Goal: Transaction & Acquisition: Purchase product/service

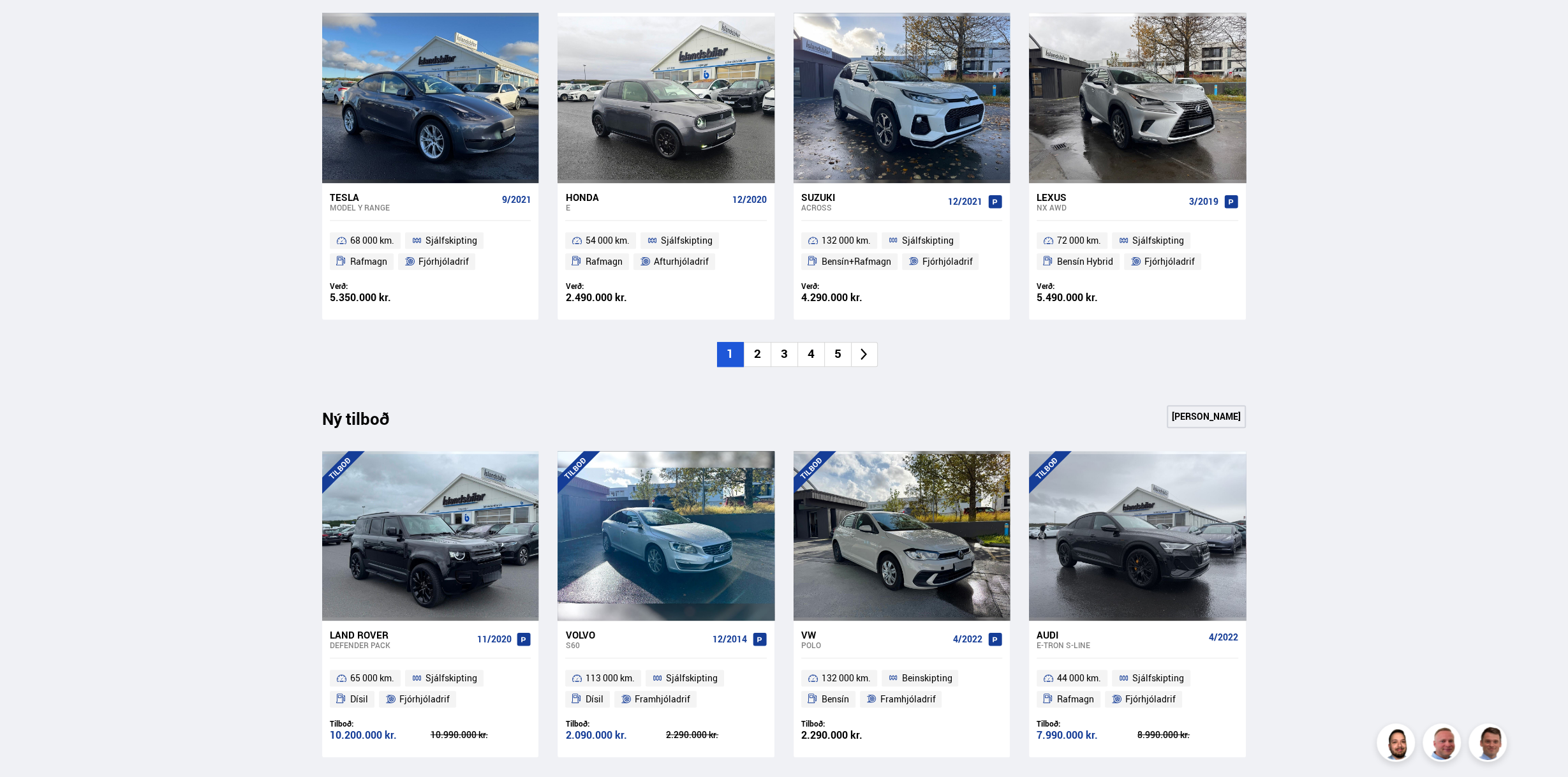
scroll to position [957, 0]
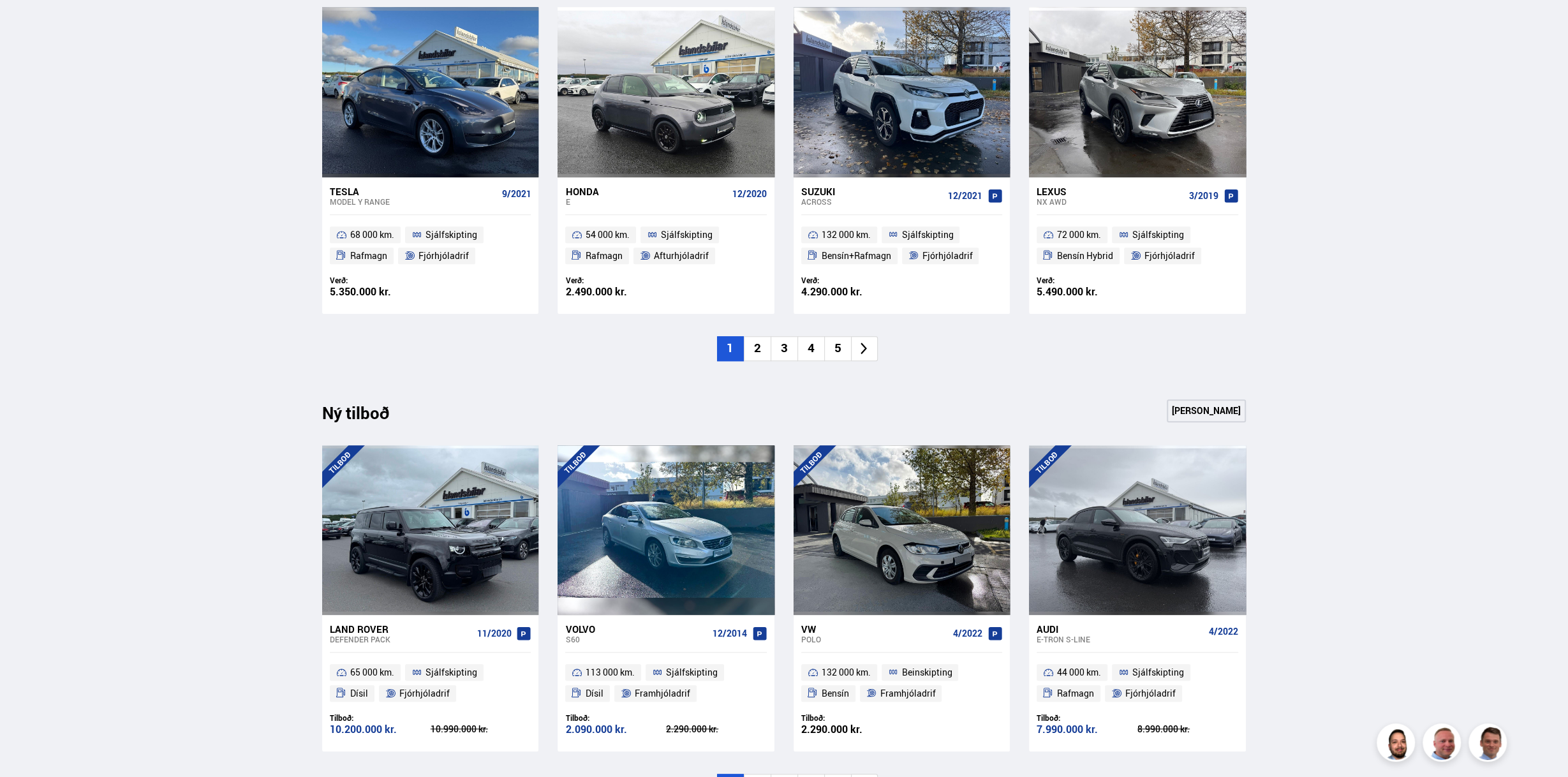
click at [757, 353] on li "2" at bounding box center [757, 348] width 27 height 25
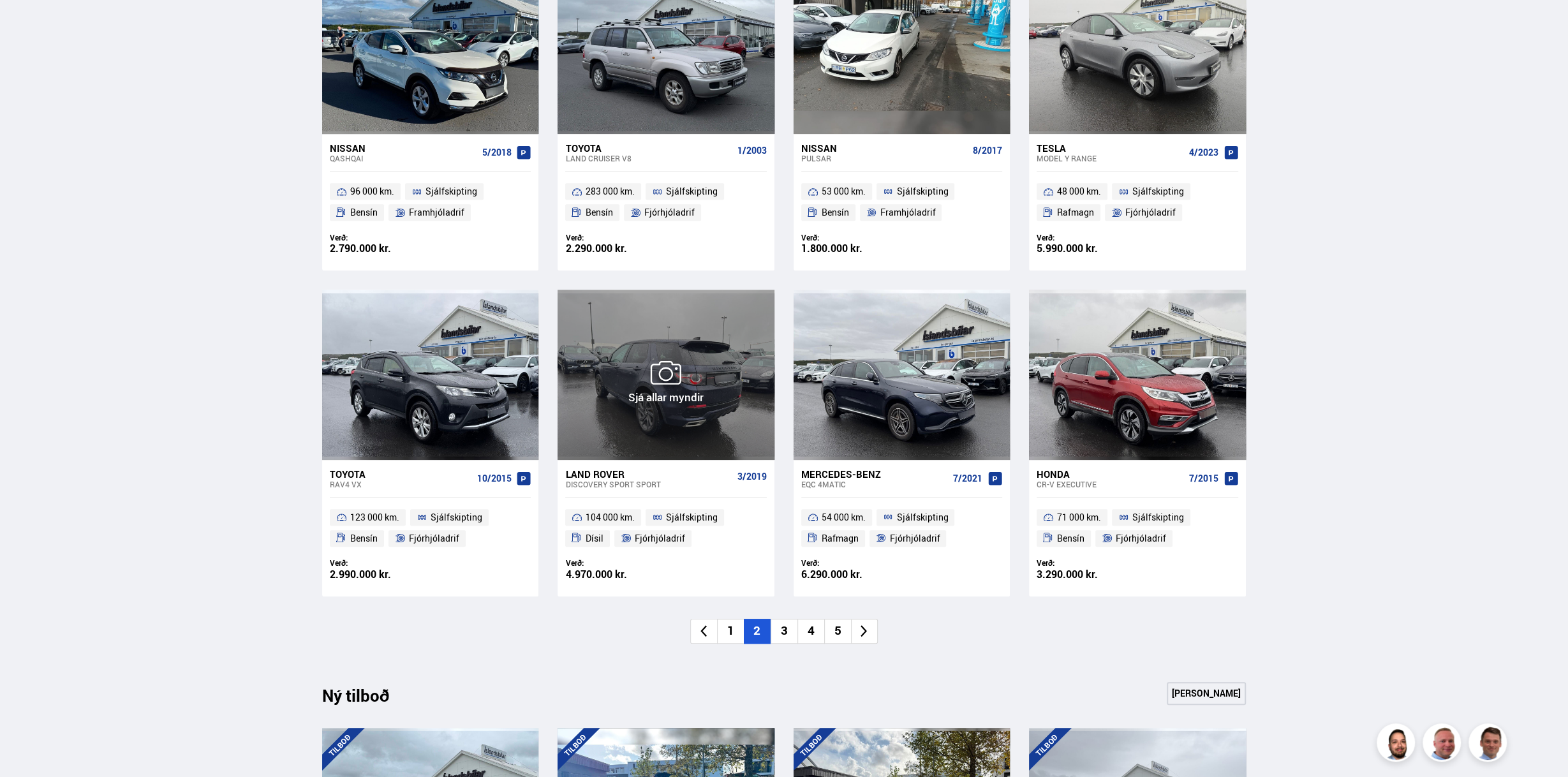
scroll to position [319, 0]
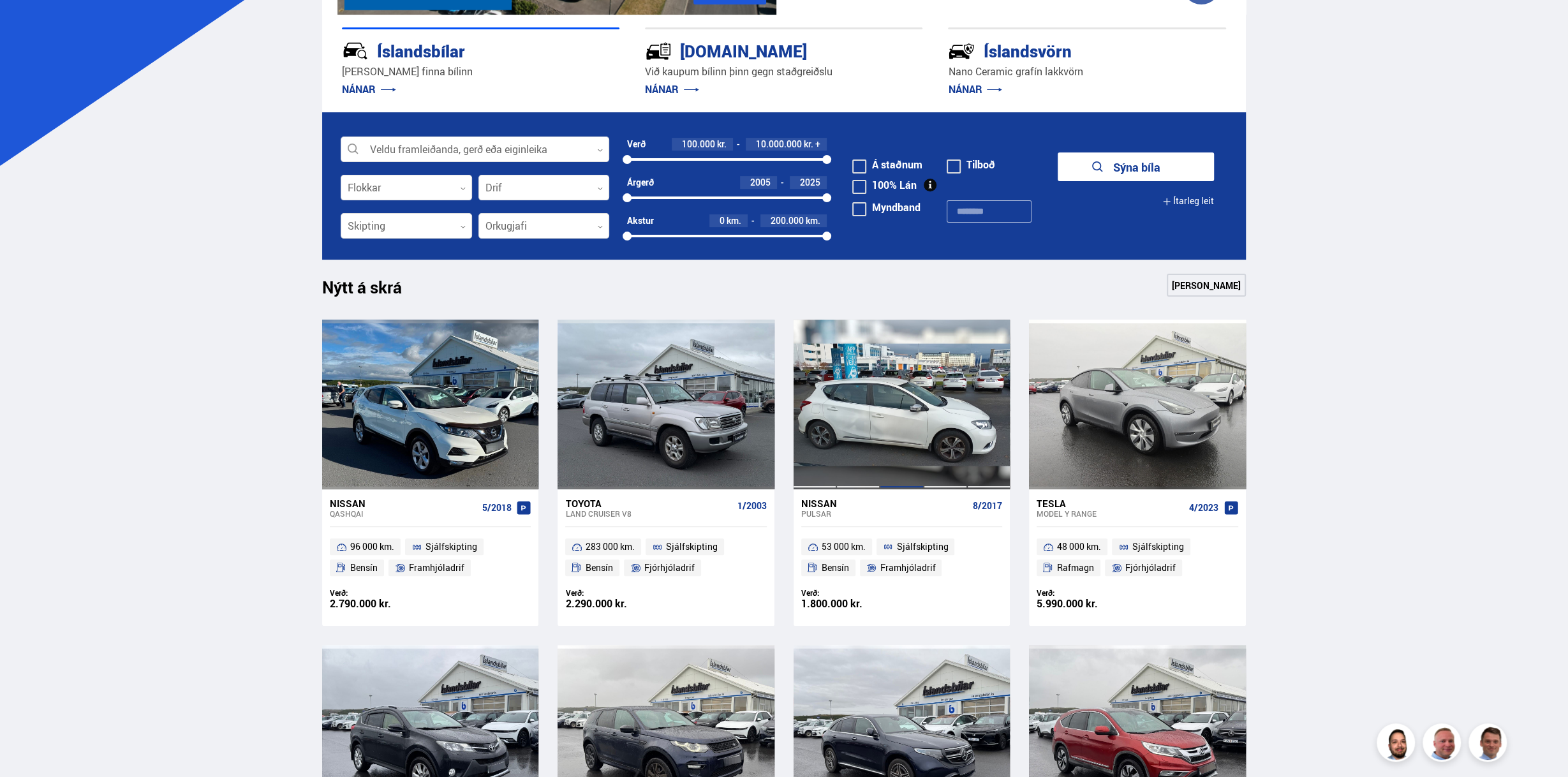
click at [921, 456] on div at bounding box center [901, 404] width 43 height 170
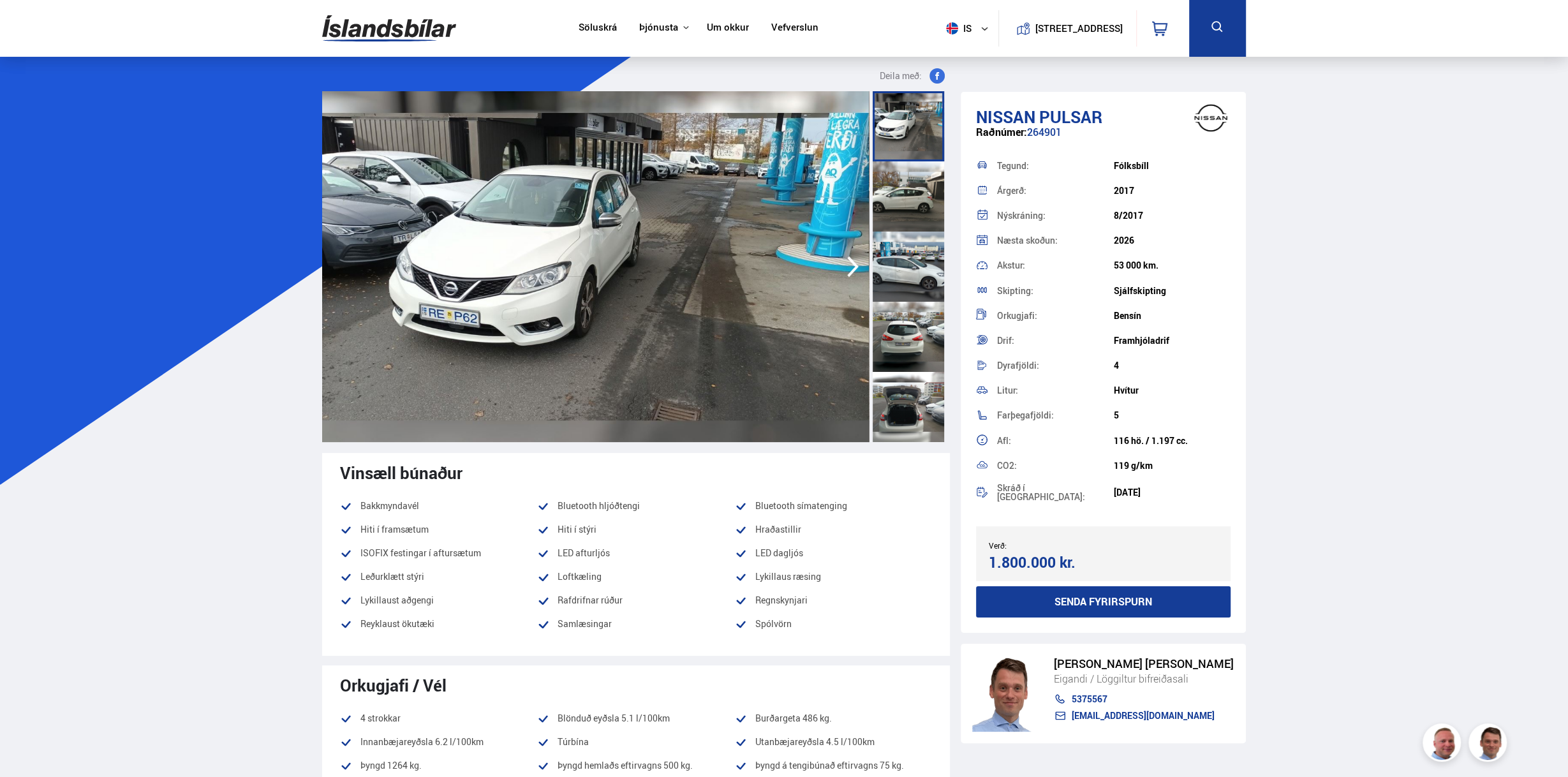
click at [423, 305] on img at bounding box center [595, 267] width 547 height 351
click at [857, 268] on icon "button" at bounding box center [853, 267] width 26 height 31
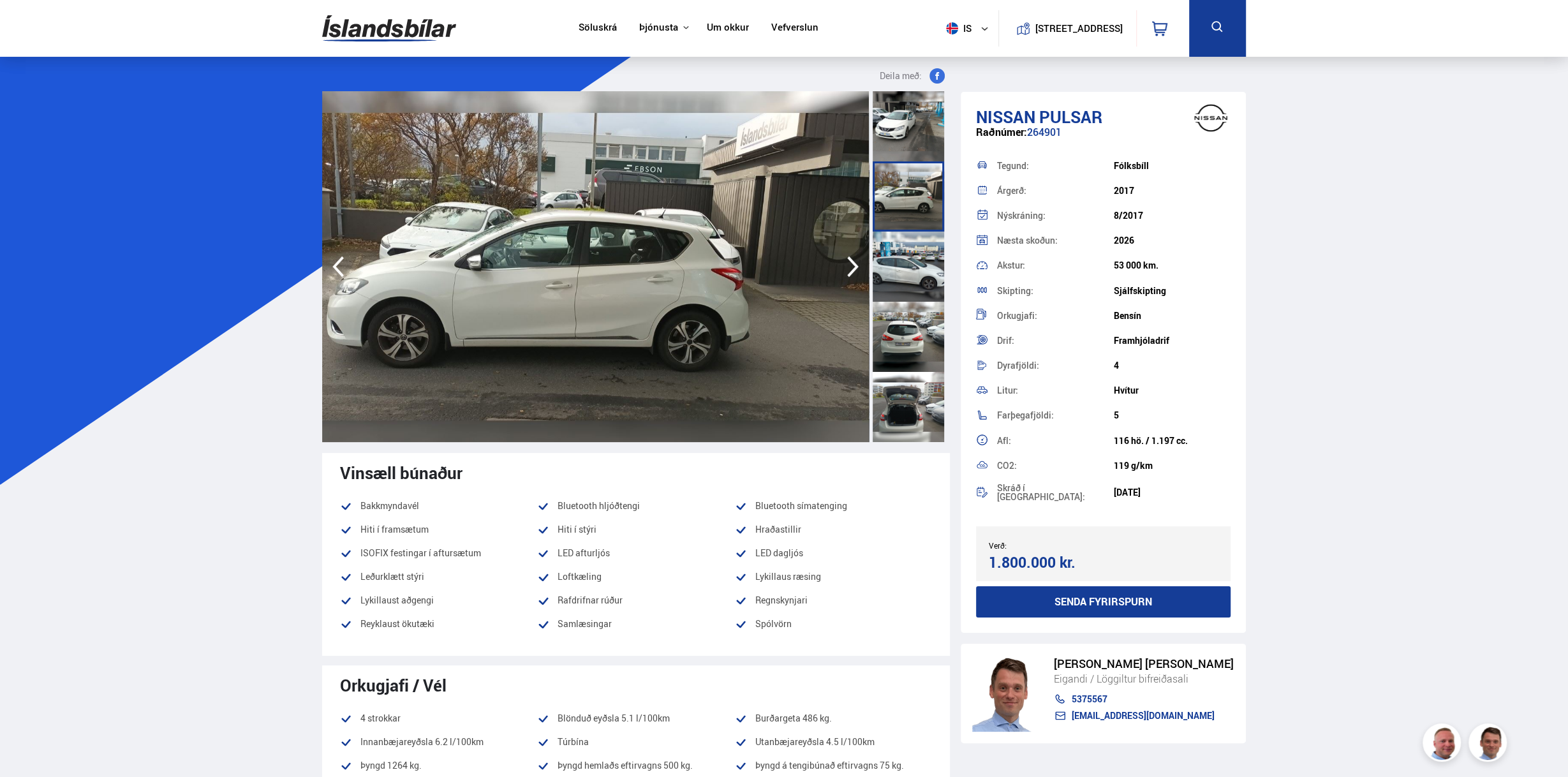
click at [853, 265] on icon "button" at bounding box center [853, 267] width 26 height 31
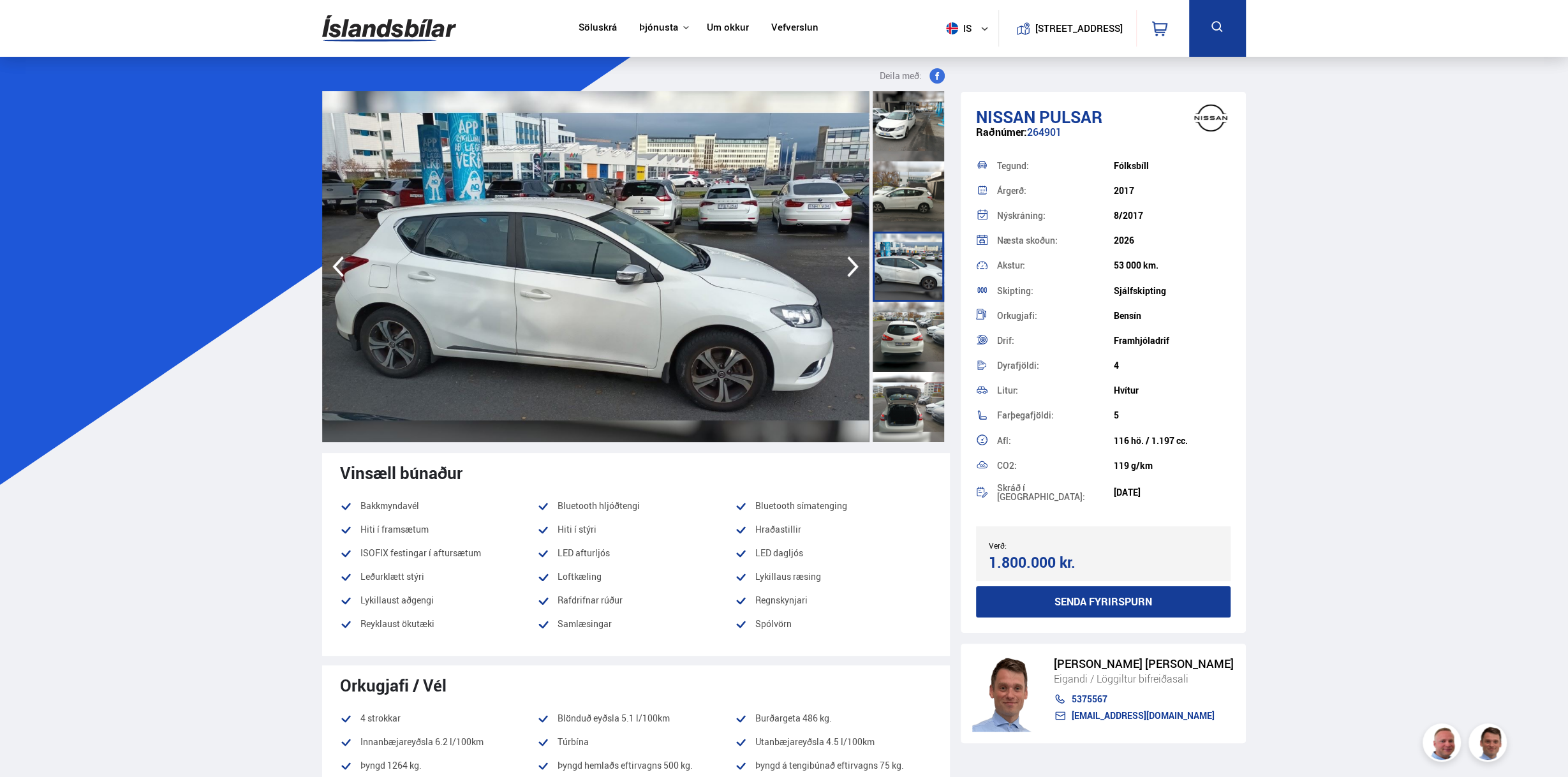
click at [853, 265] on icon "button" at bounding box center [853, 267] width 26 height 31
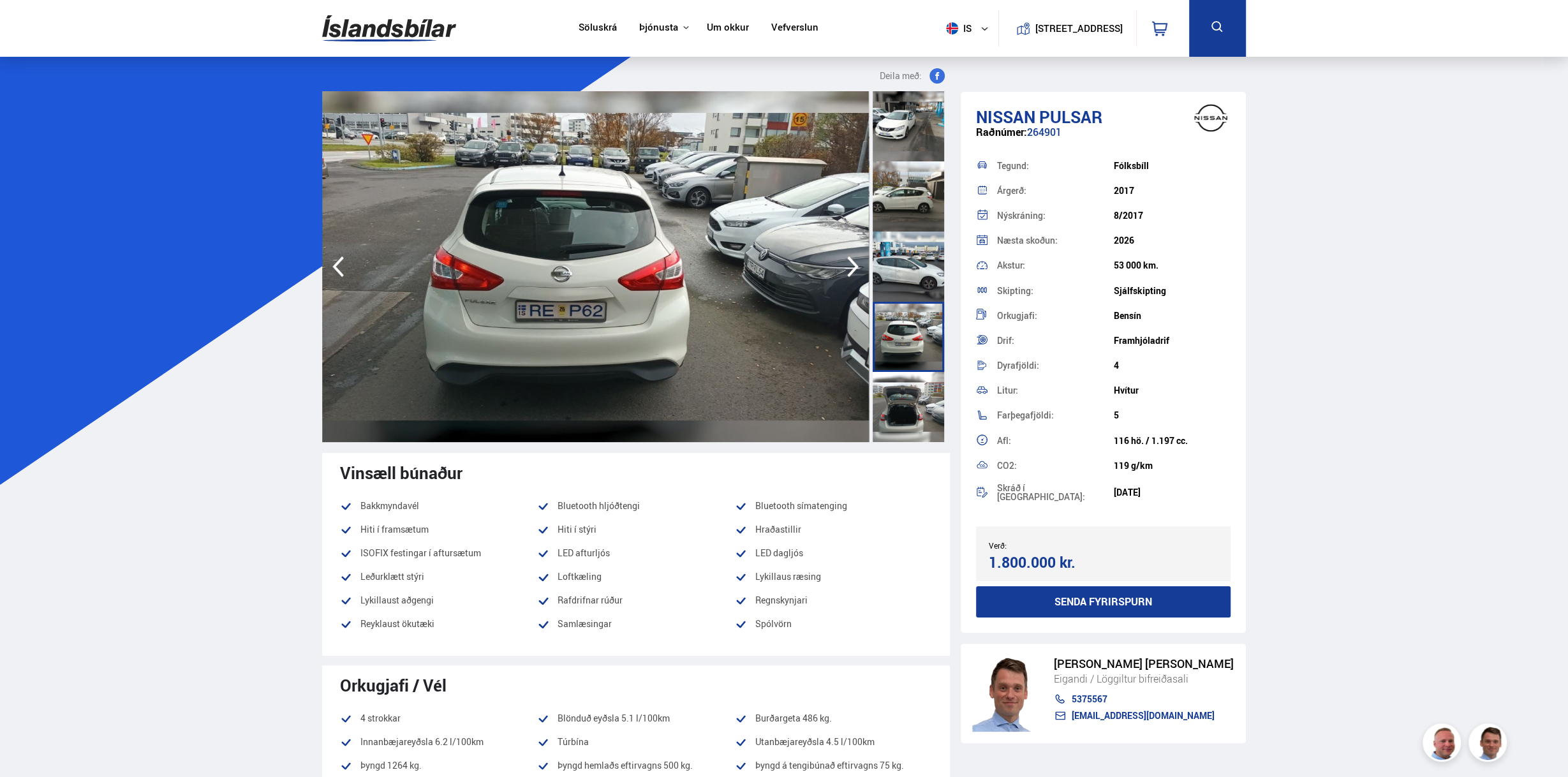
click at [852, 271] on icon "button" at bounding box center [852, 267] width 11 height 21
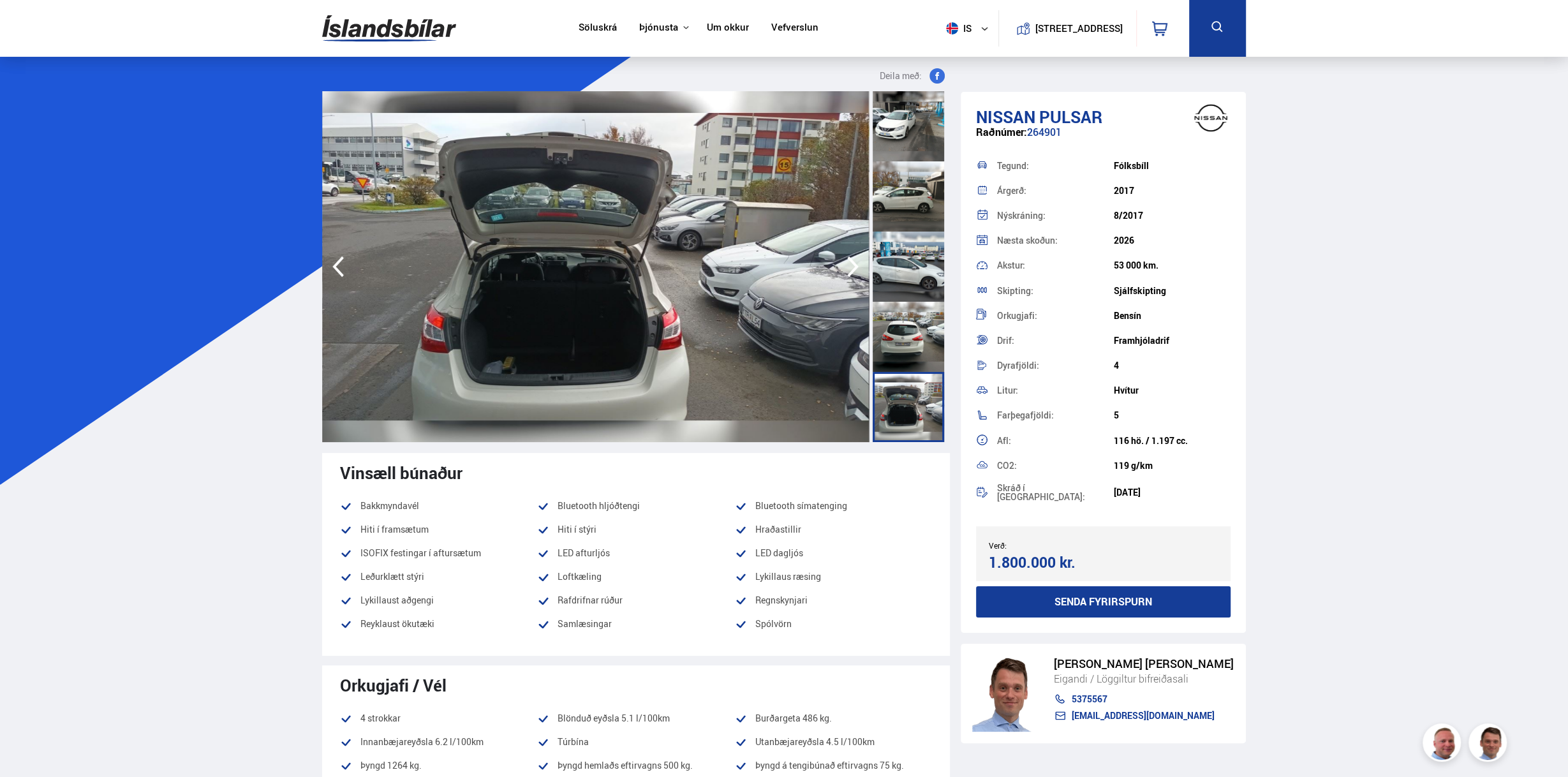
click at [852, 271] on icon "button" at bounding box center [852, 267] width 11 height 21
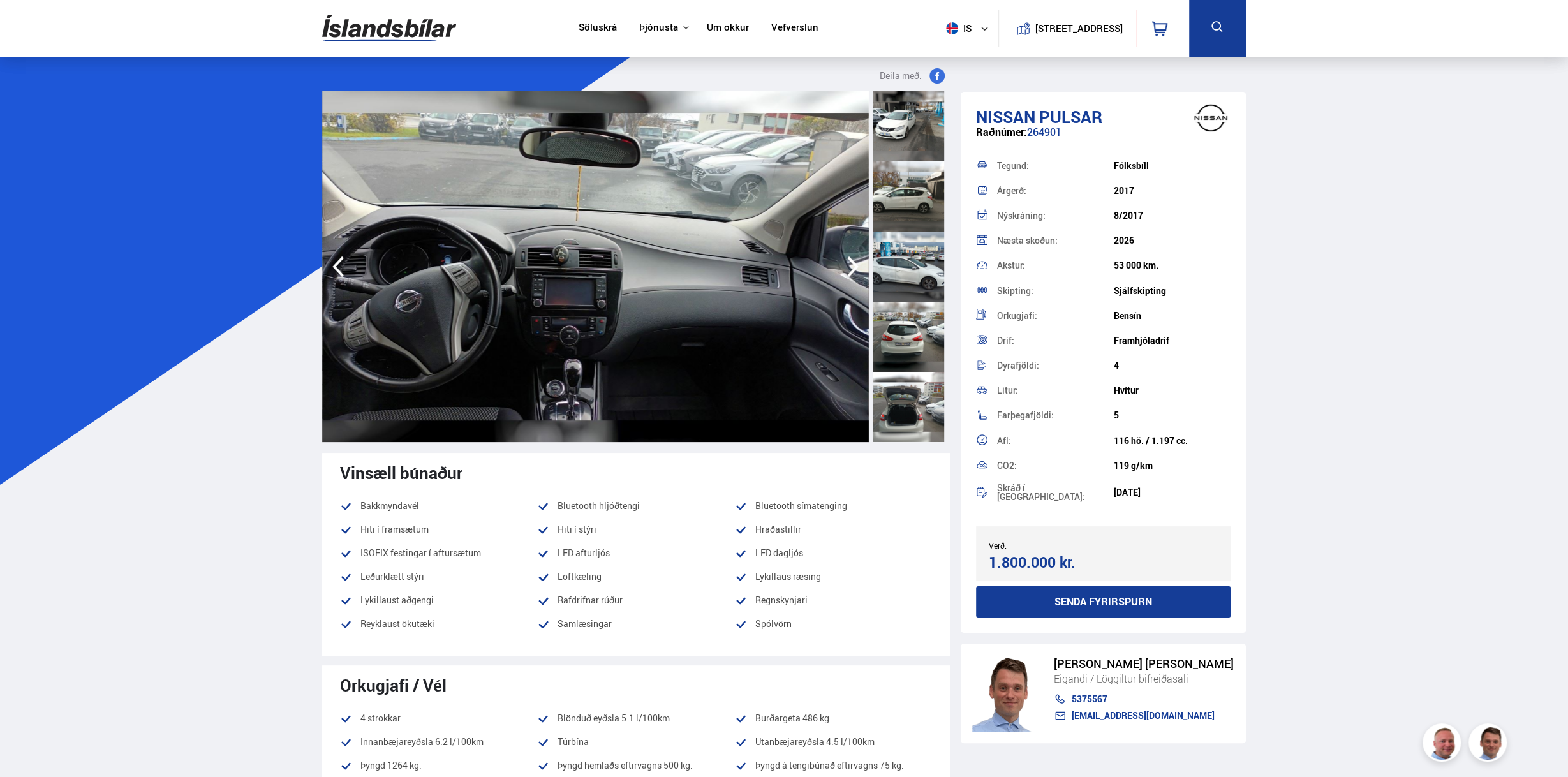
click at [852, 271] on icon "button" at bounding box center [852, 267] width 11 height 21
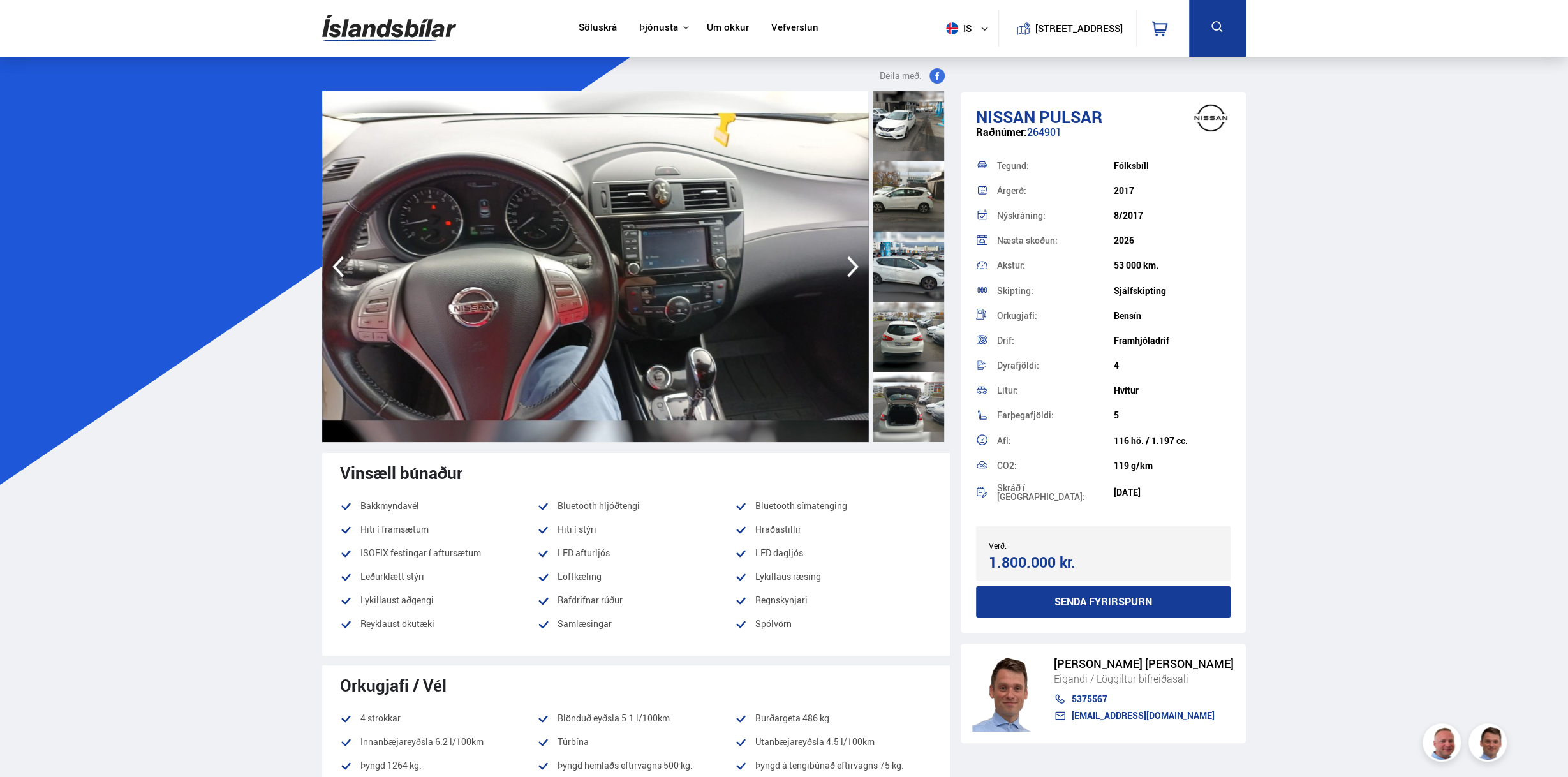
click at [852, 271] on icon "button" at bounding box center [852, 267] width 11 height 21
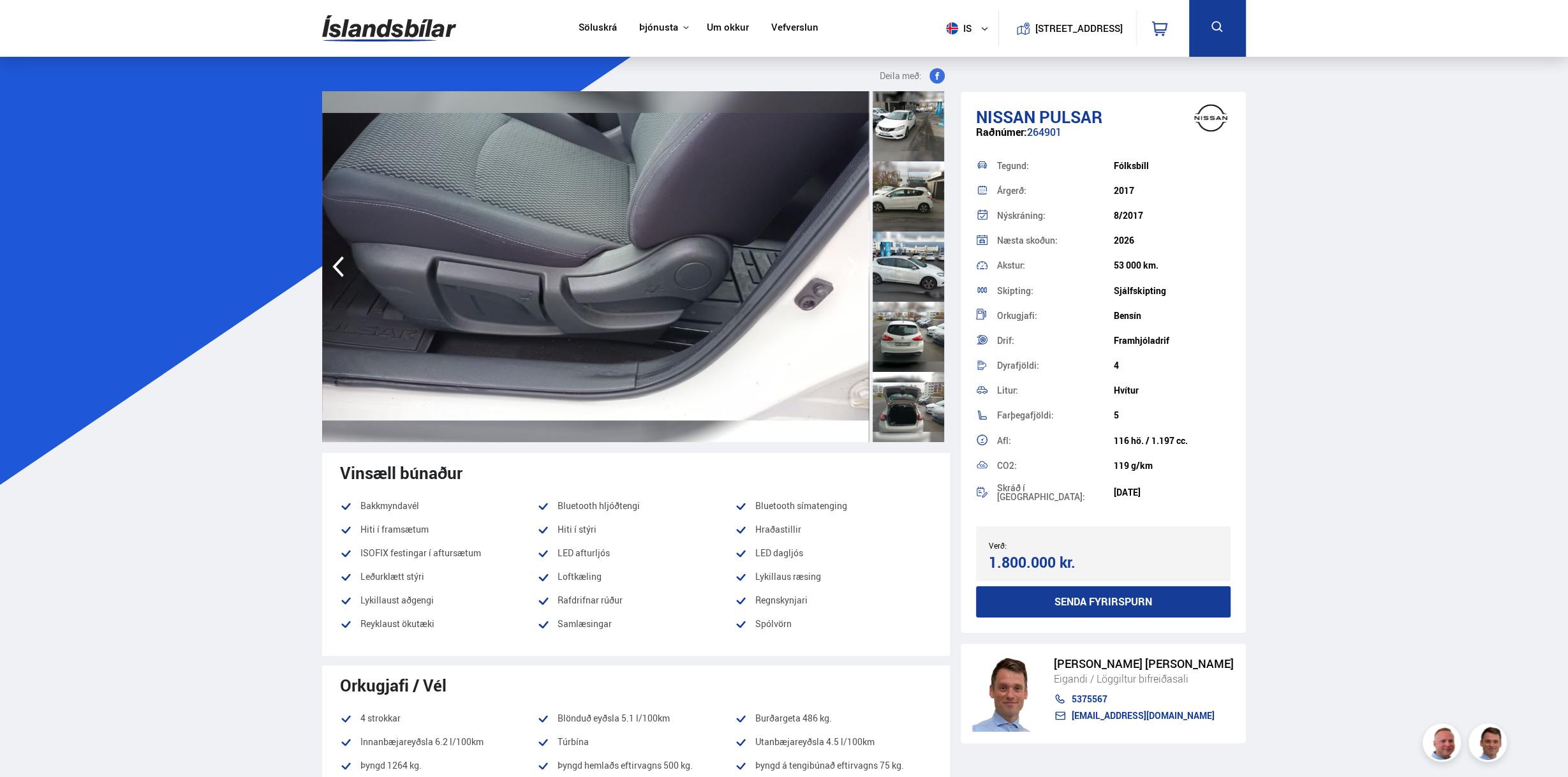
click at [925, 265] on div at bounding box center [908, 266] width 71 height 70
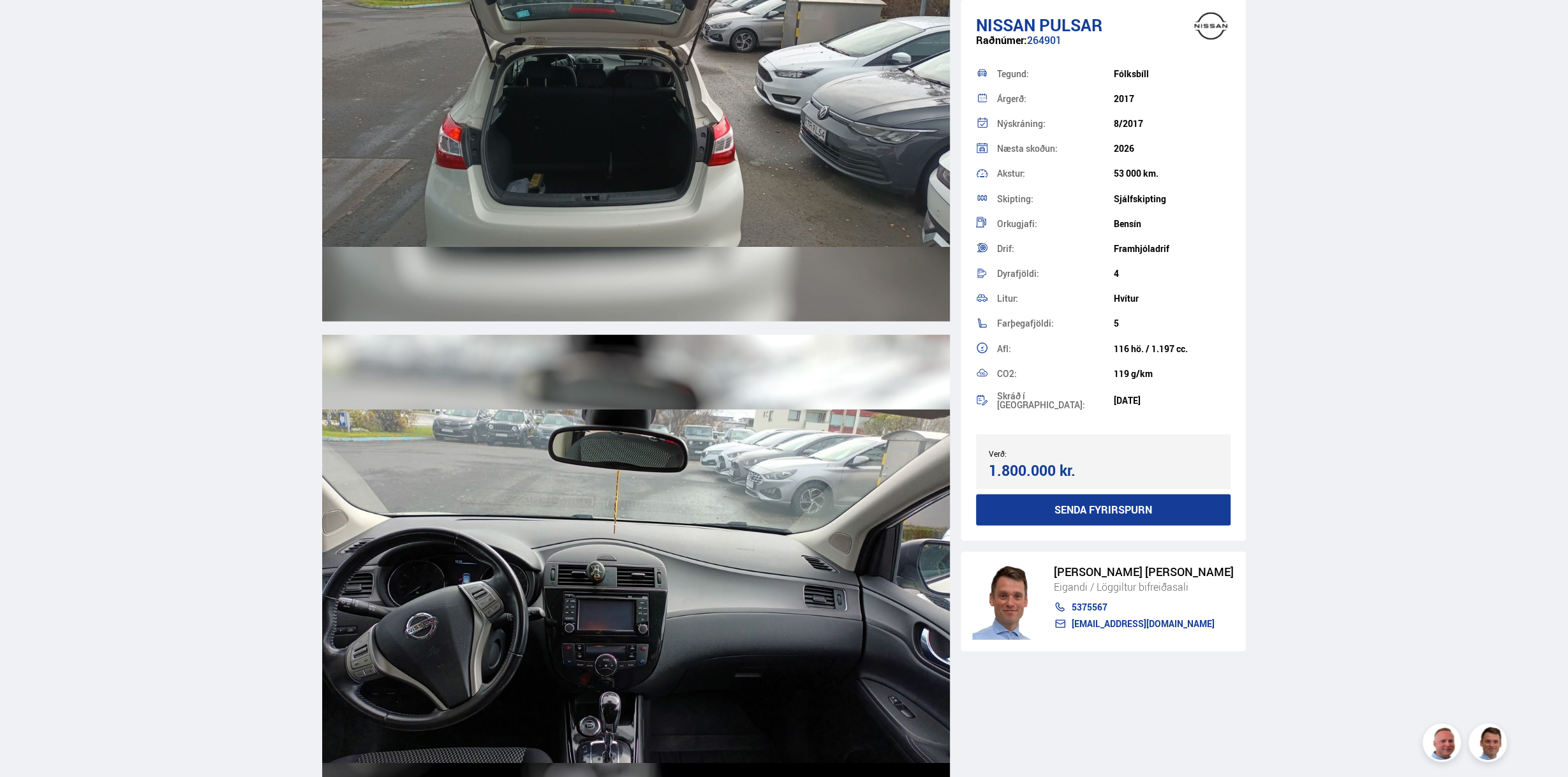
scroll to position [3509, 0]
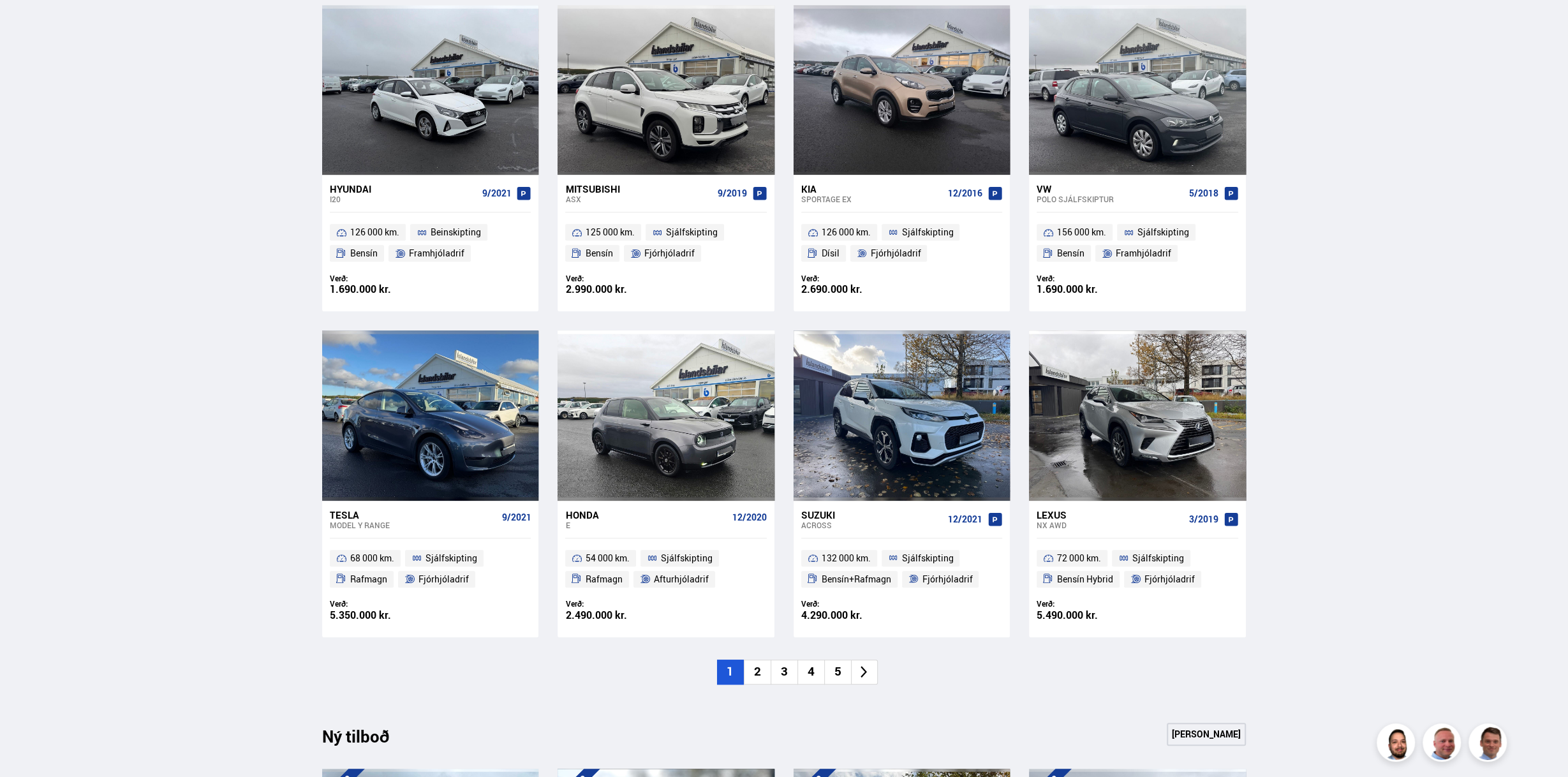
scroll to position [638, 0]
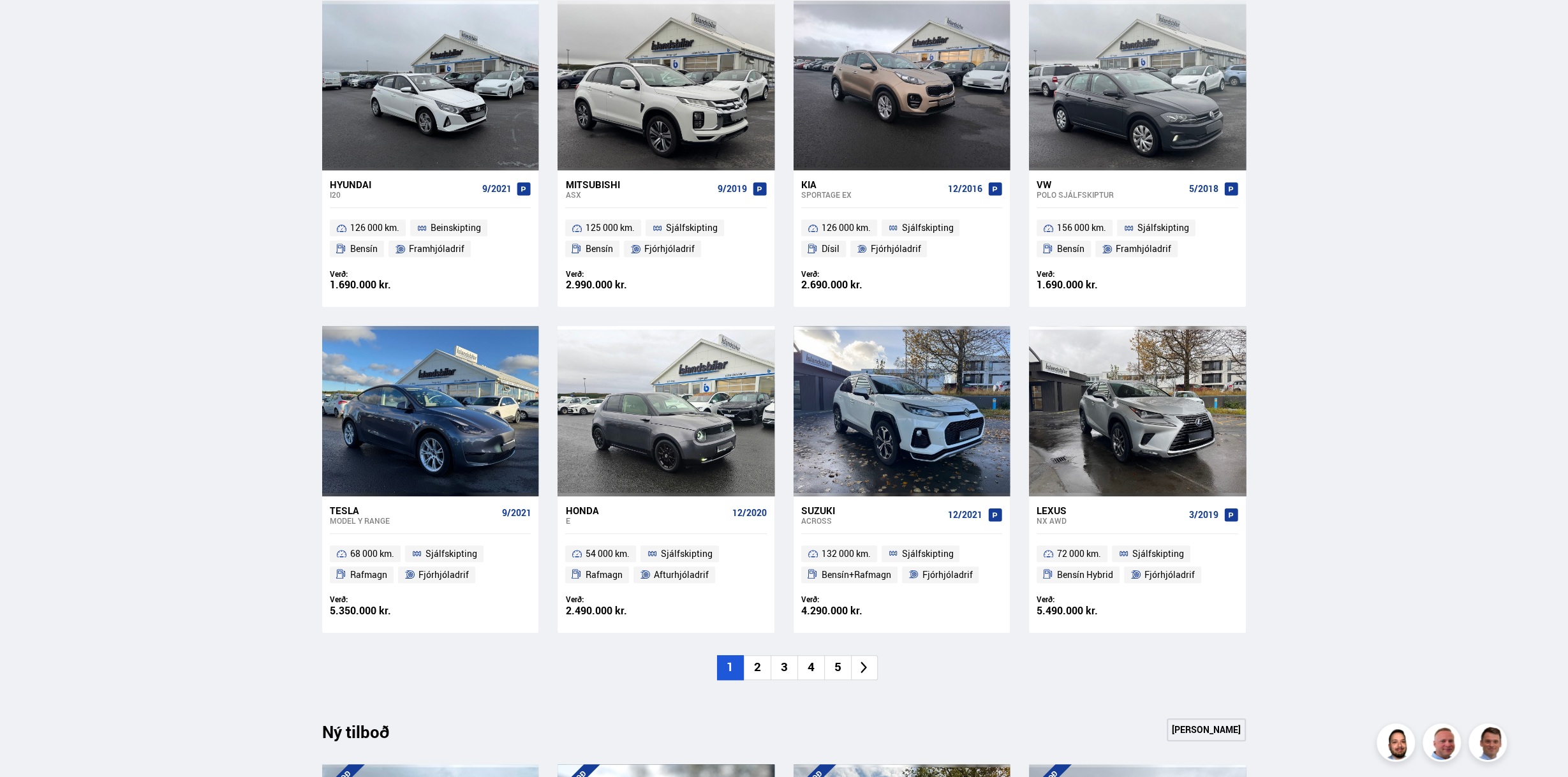
click at [858, 684] on div "Nýtt á skrá Sjá meira Hyundai i20 9/2021 126 000 km. Beinskipting [GEOGRAPHIC_D…" at bounding box center [783, 337] width 944 height 763
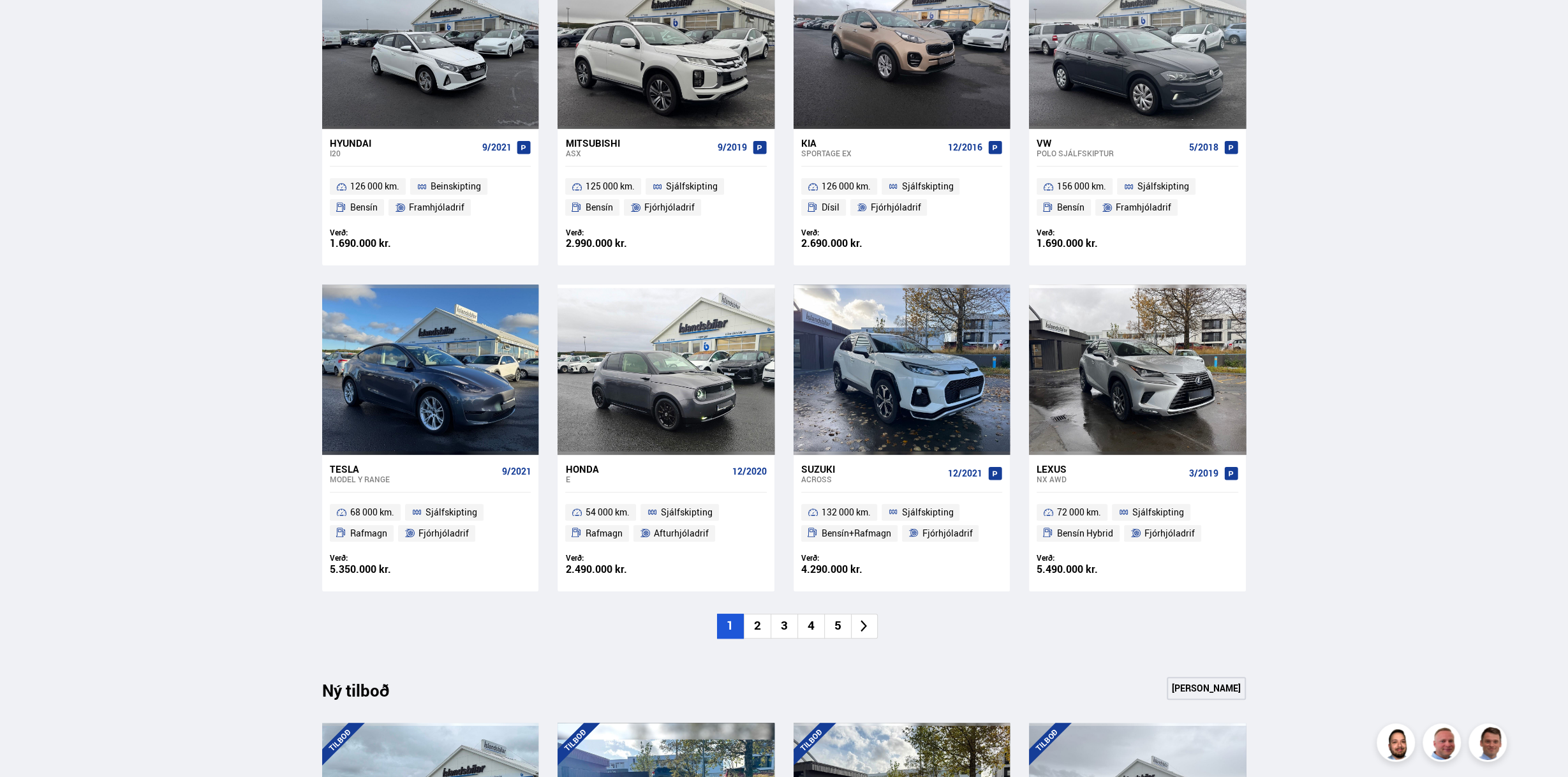
scroll to position [701, 0]
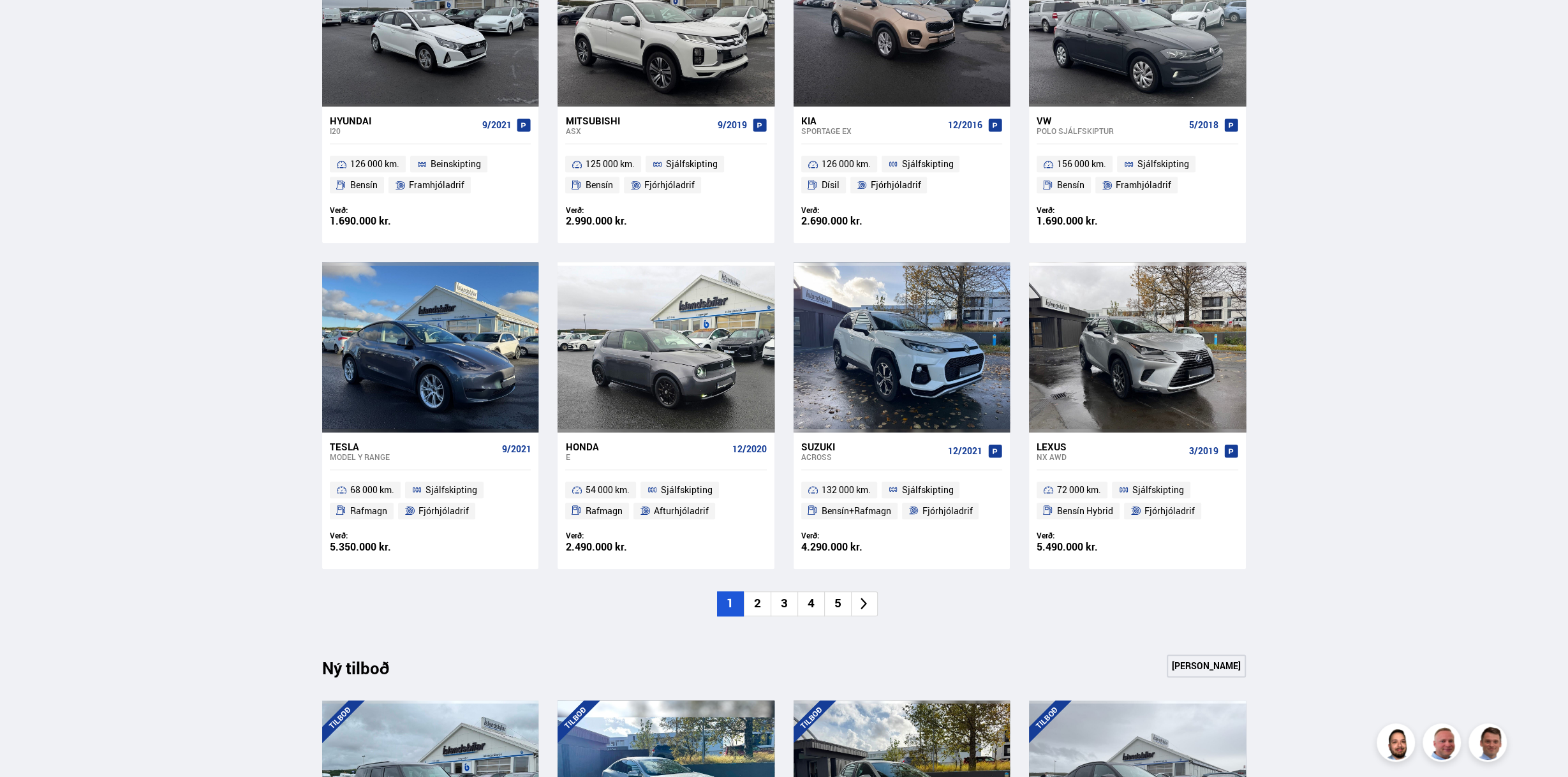
click at [760, 599] on li "2" at bounding box center [757, 603] width 27 height 25
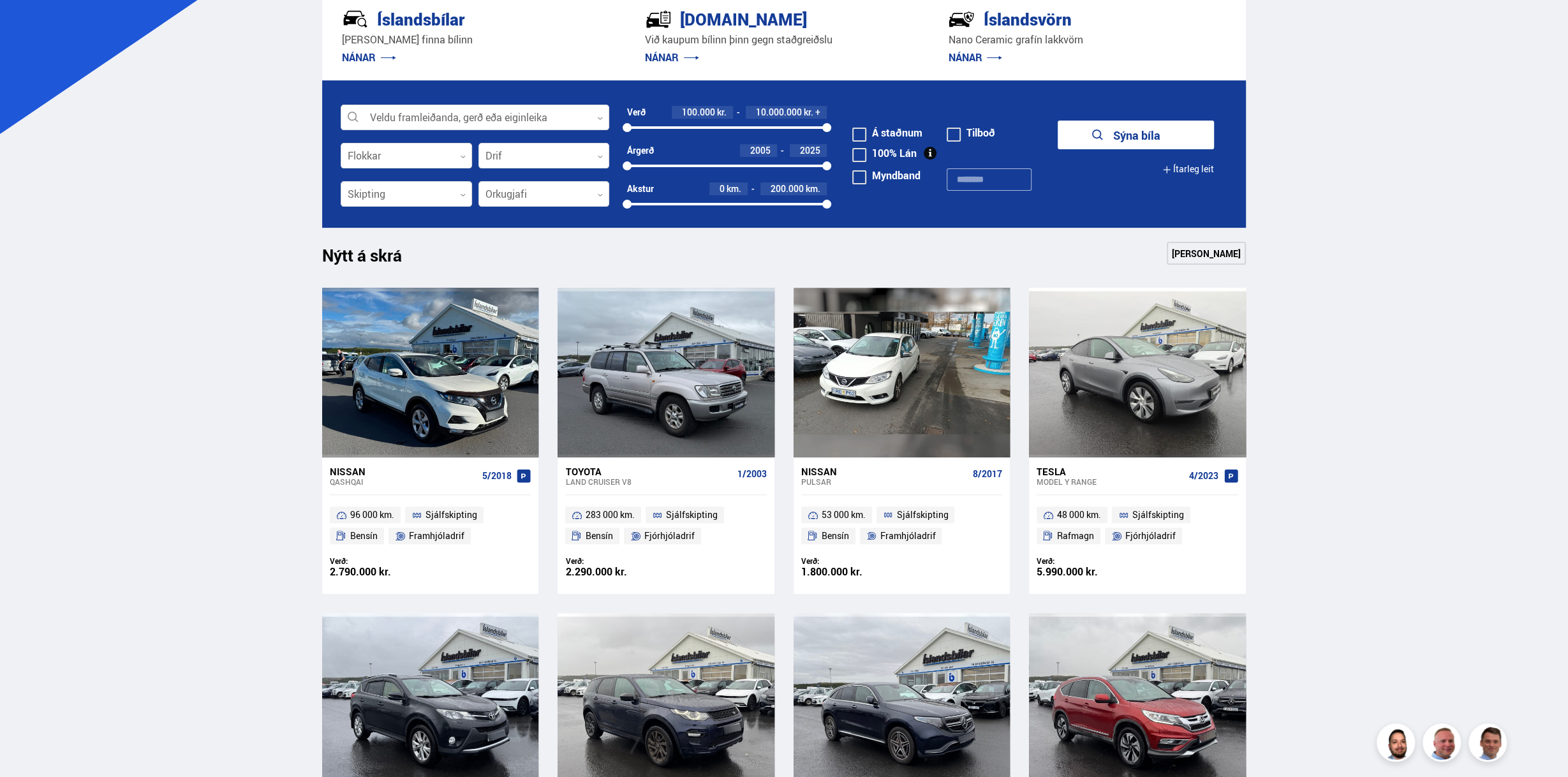
scroll to position [382, 0]
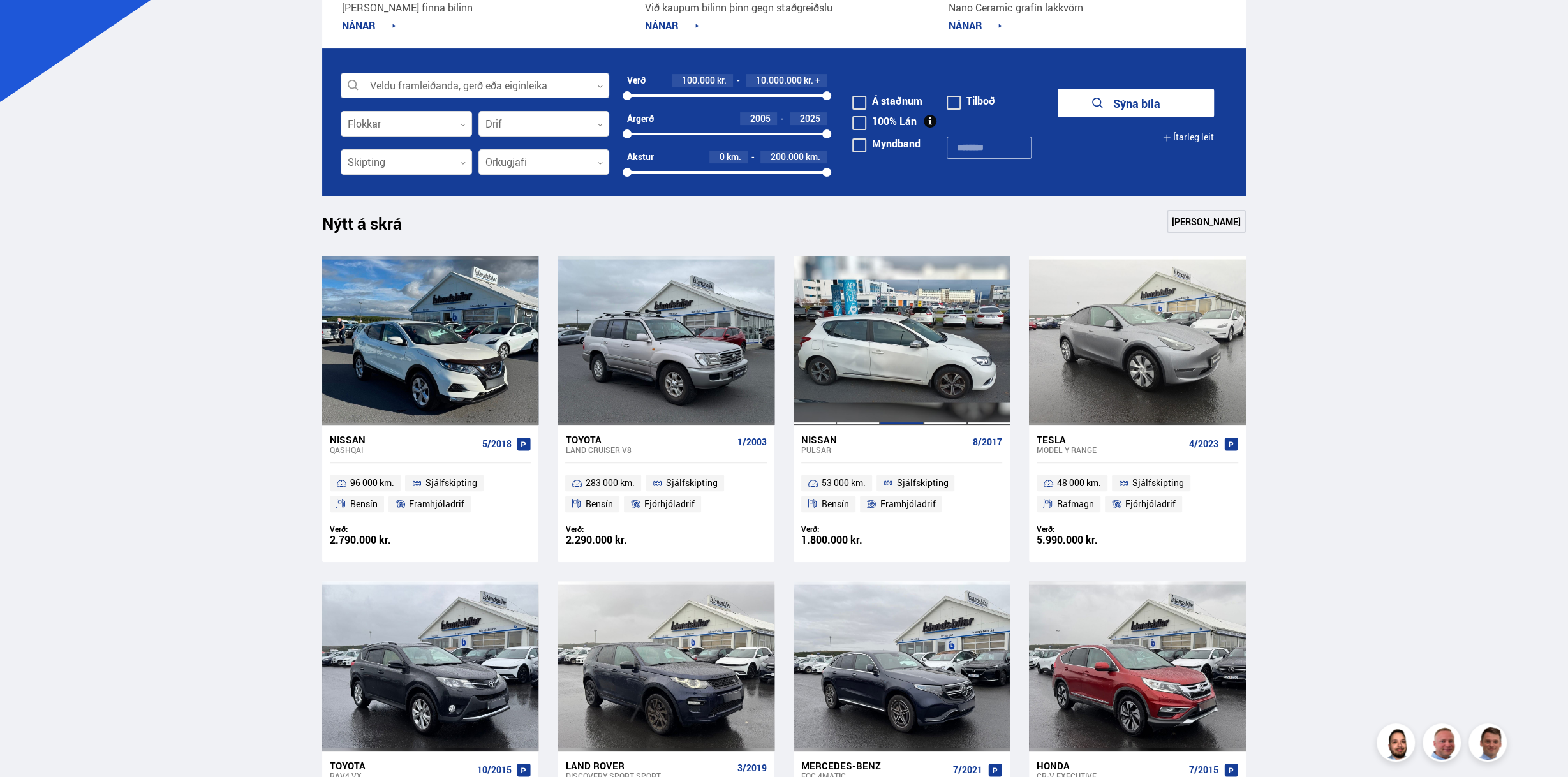
click at [886, 376] on div at bounding box center [901, 340] width 43 height 170
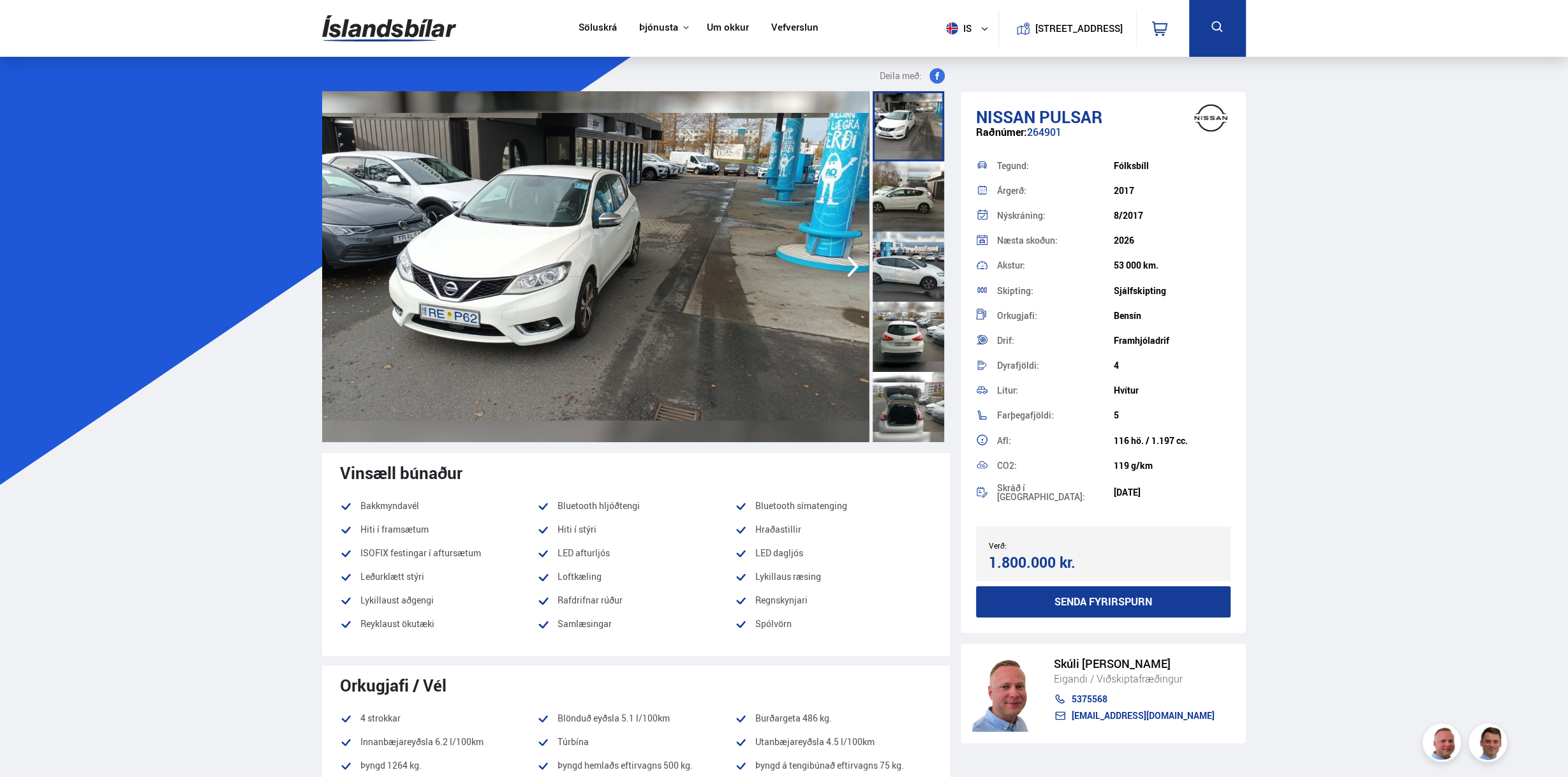
click at [424, 299] on img at bounding box center [595, 267] width 547 height 351
click at [750, 295] on img at bounding box center [595, 267] width 547 height 351
click at [400, 26] on img at bounding box center [389, 29] width 134 height 42
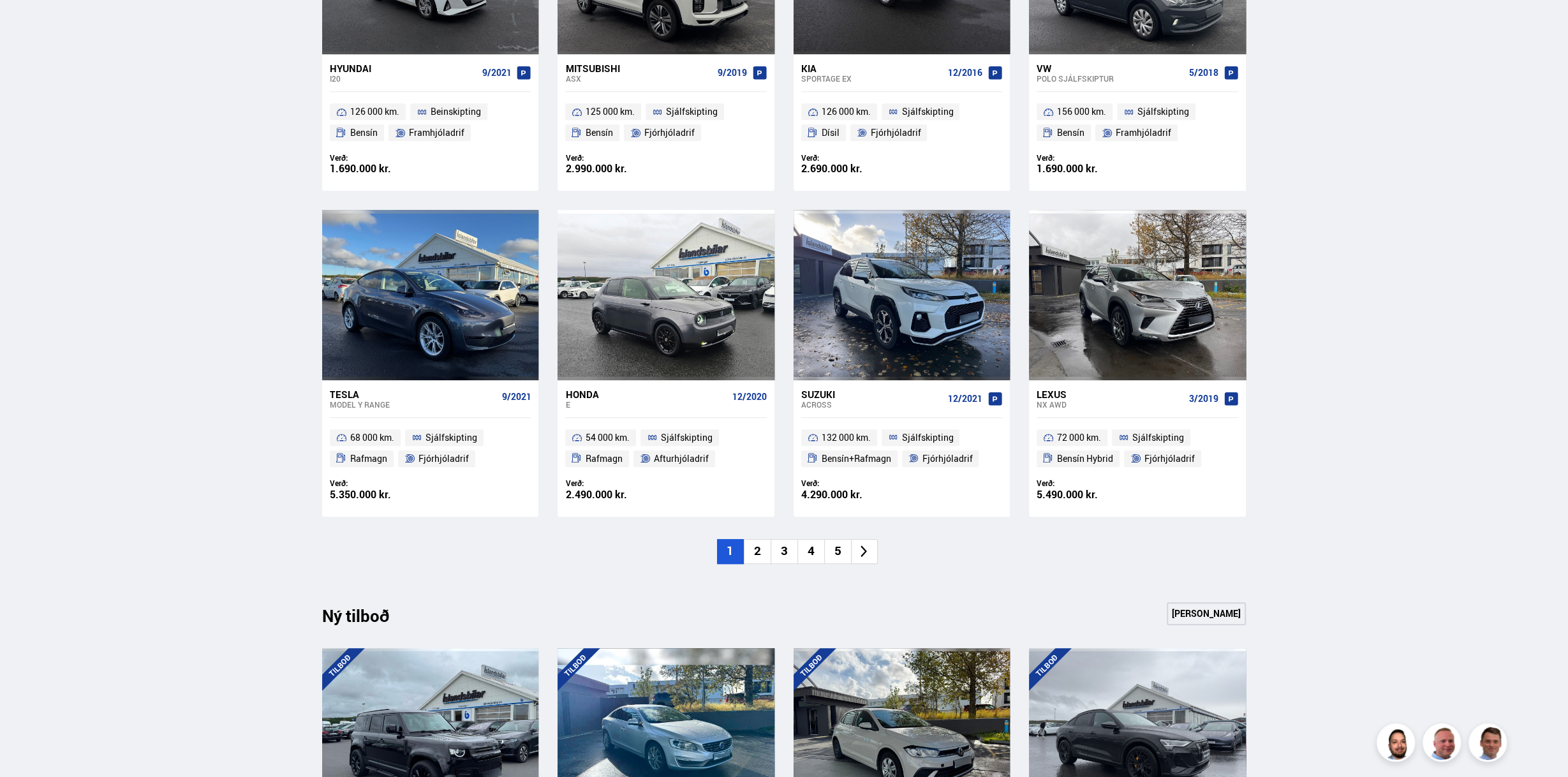
scroll to position [766, 0]
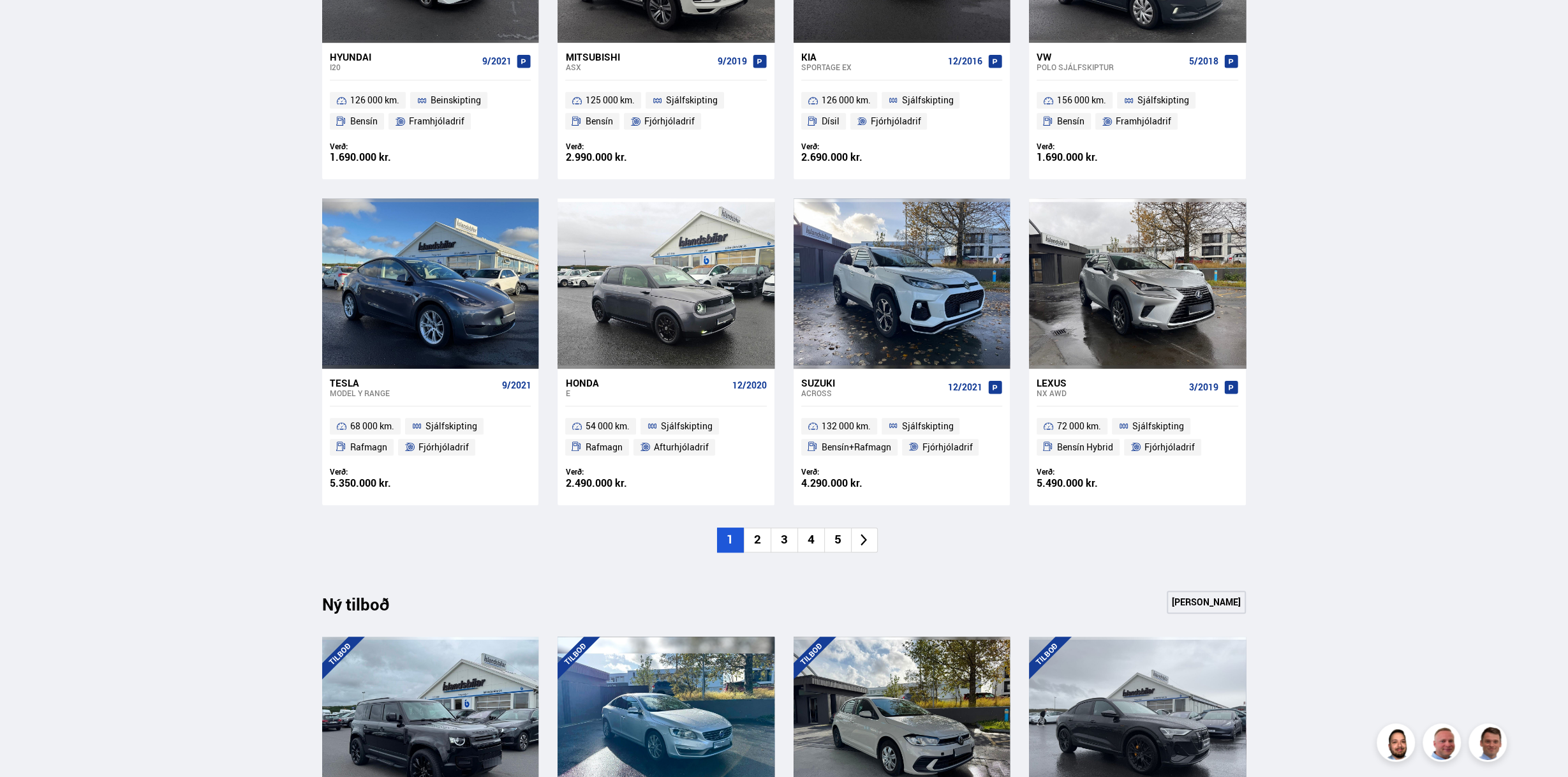
click at [749, 547] on li "2" at bounding box center [757, 540] width 27 height 25
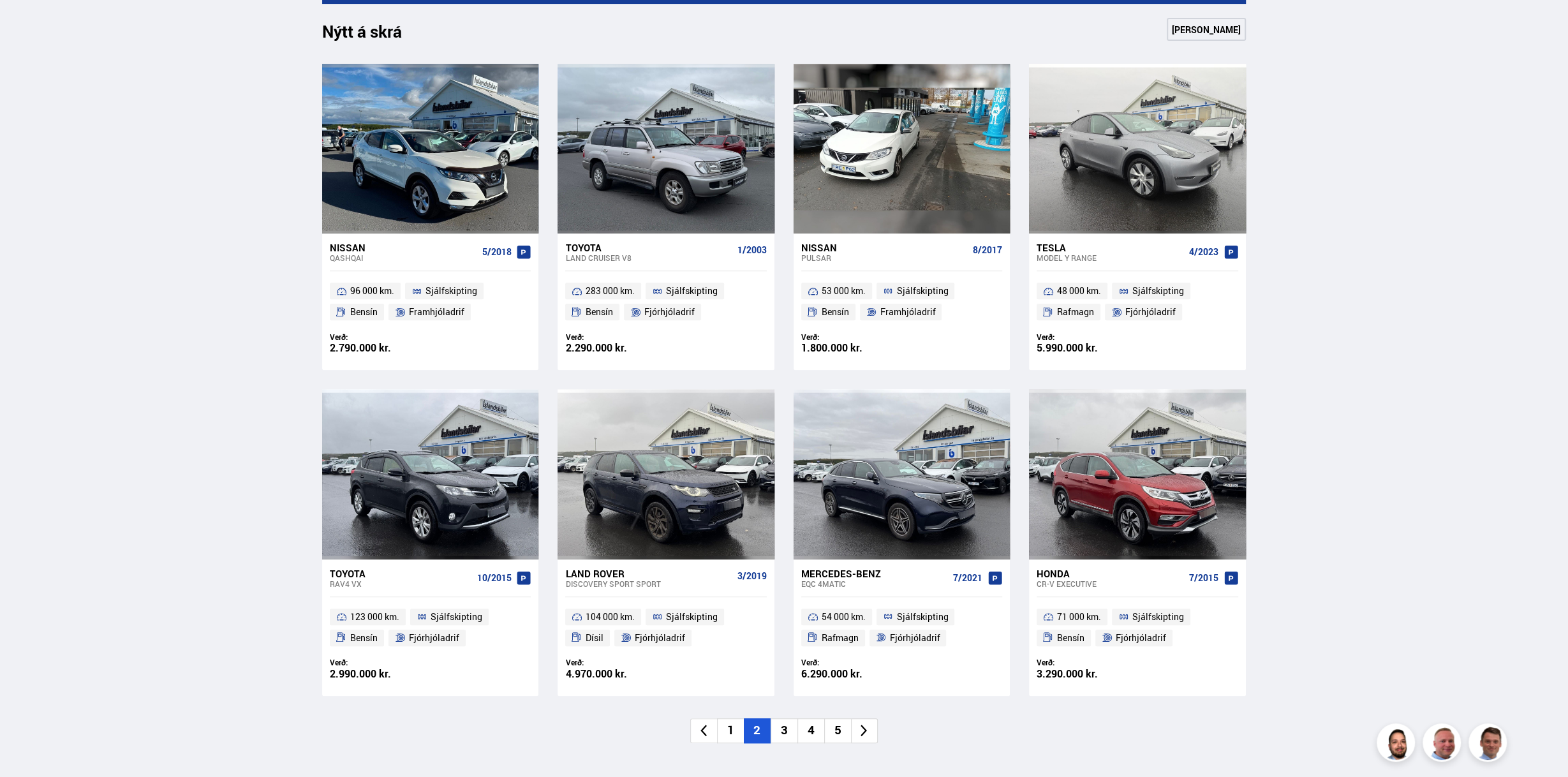
scroll to position [575, 0]
click at [784, 735] on li "3" at bounding box center [783, 731] width 27 height 25
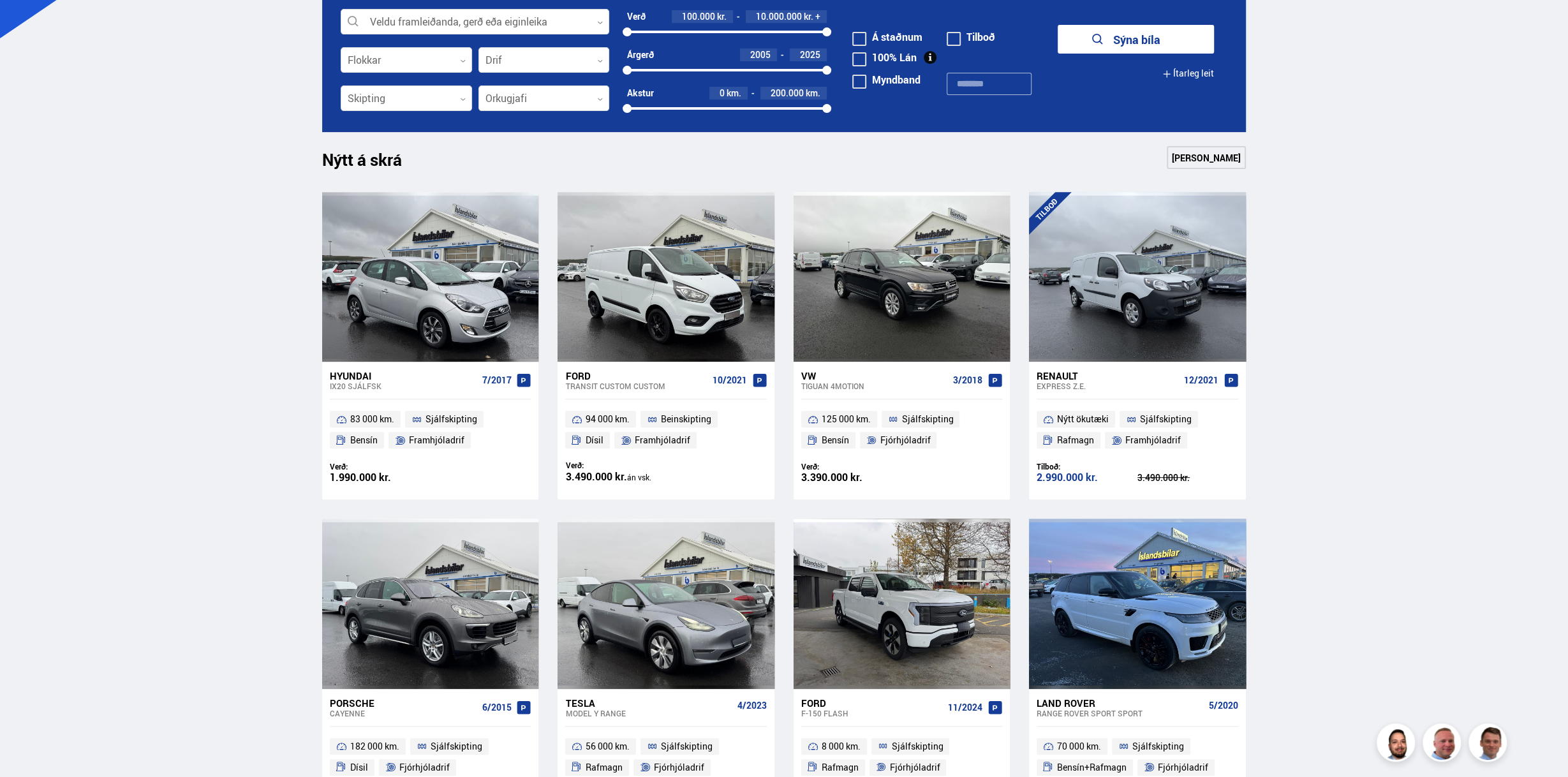
scroll to position [191, 0]
